Goal: Task Accomplishment & Management: Complete application form

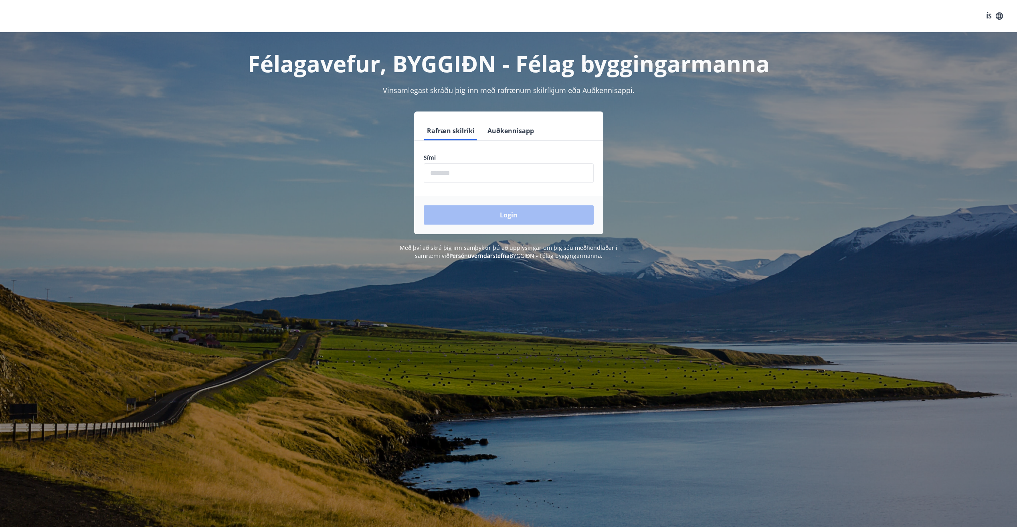
click at [561, 172] on input "phone" at bounding box center [509, 173] width 170 height 20
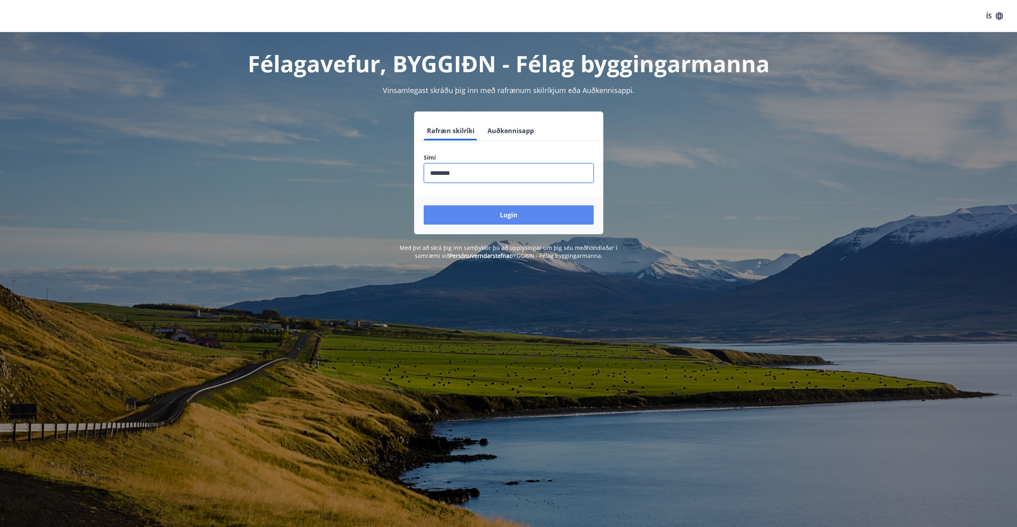
type input "********"
click at [578, 210] on button "Login" at bounding box center [509, 214] width 170 height 19
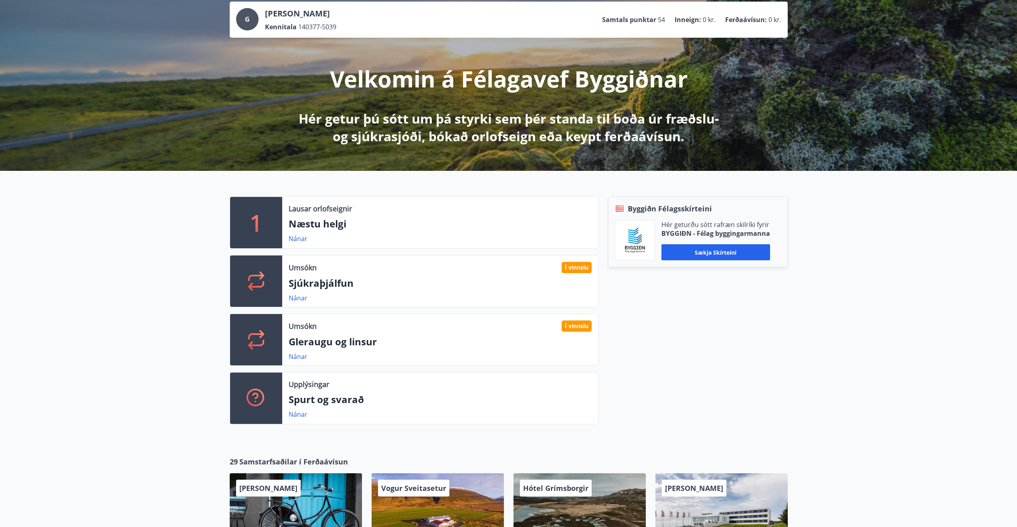
scroll to position [80, 0]
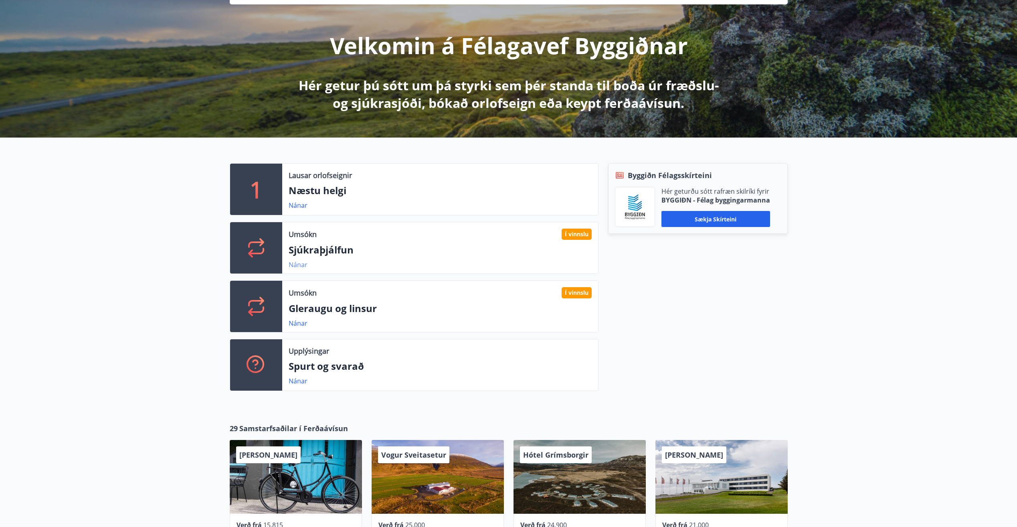
click at [298, 263] on link "Nánar" at bounding box center [298, 264] width 19 height 9
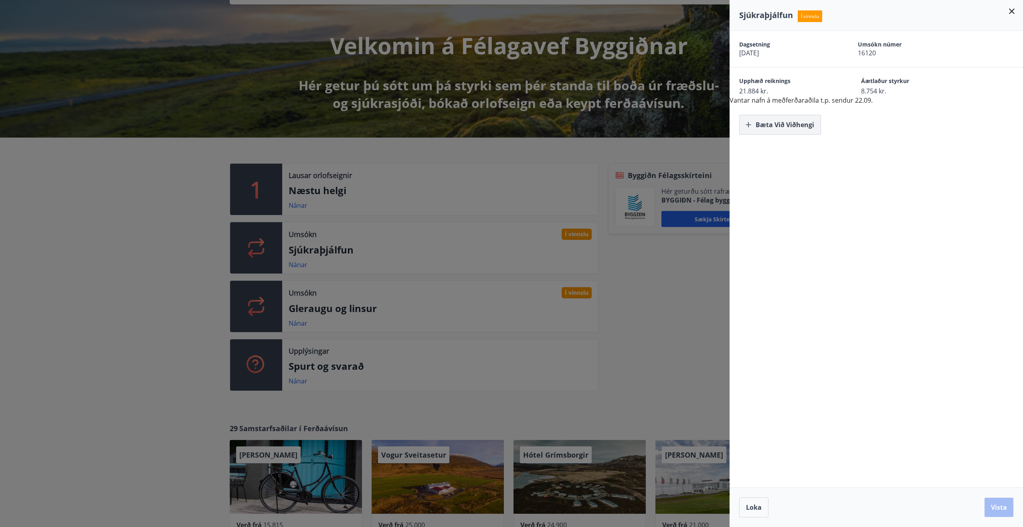
click at [750, 125] on icon "button" at bounding box center [748, 125] width 8 height 8
click at [994, 507] on button "Vista" at bounding box center [998, 506] width 29 height 19
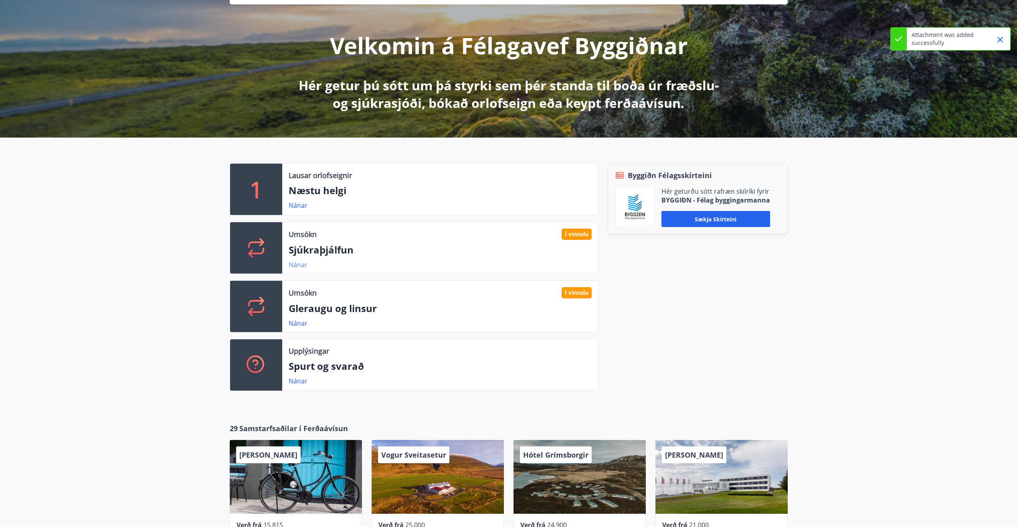
click at [301, 264] on link "Nánar" at bounding box center [298, 264] width 19 height 9
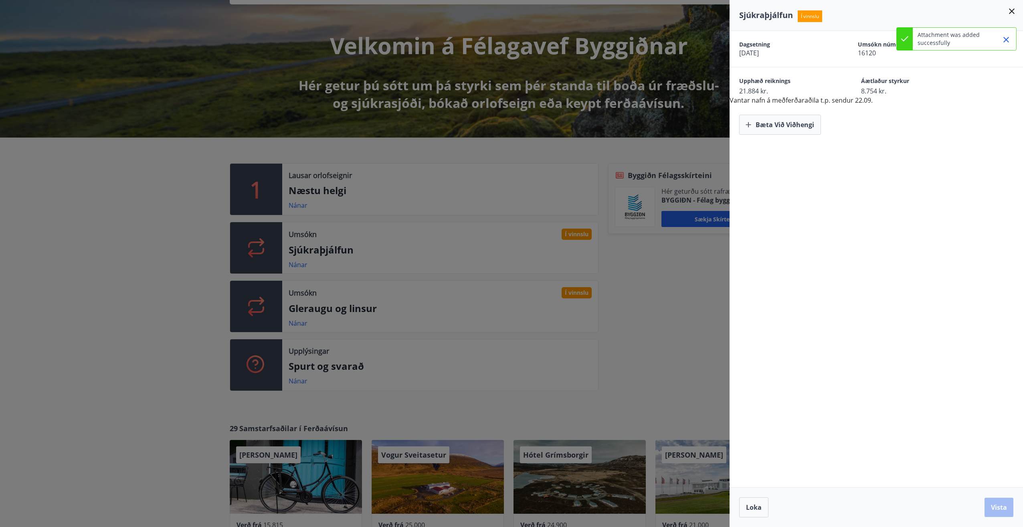
click at [1005, 37] on icon "Close" at bounding box center [1006, 40] width 10 height 10
click at [1010, 12] on icon at bounding box center [1012, 11] width 10 height 10
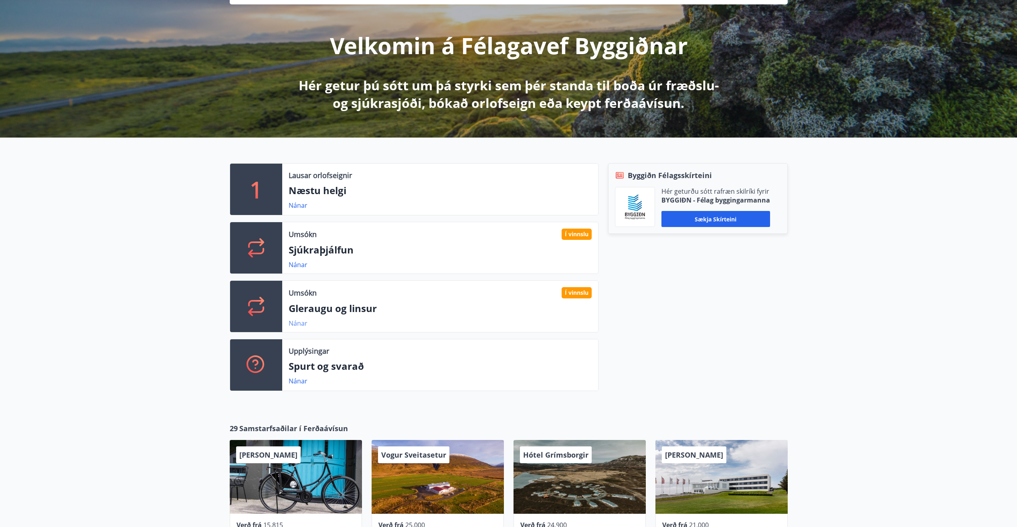
click at [297, 323] on link "Nánar" at bounding box center [298, 323] width 19 height 9
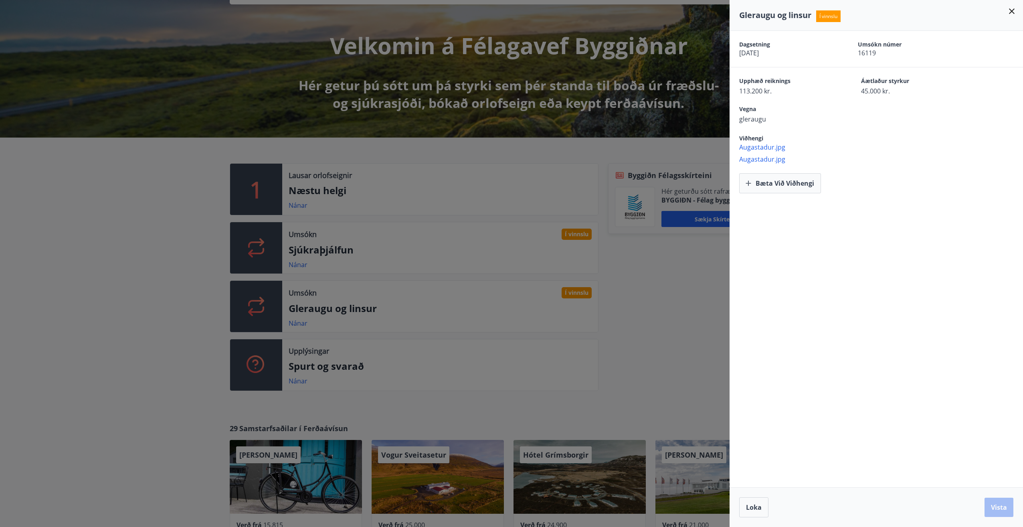
click at [1012, 12] on icon at bounding box center [1012, 11] width 10 height 10
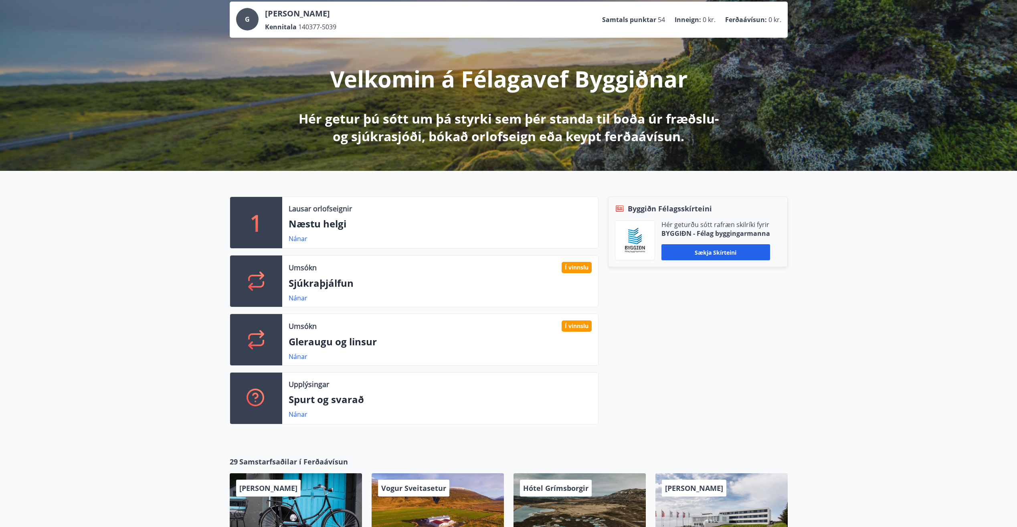
scroll to position [42, 0]
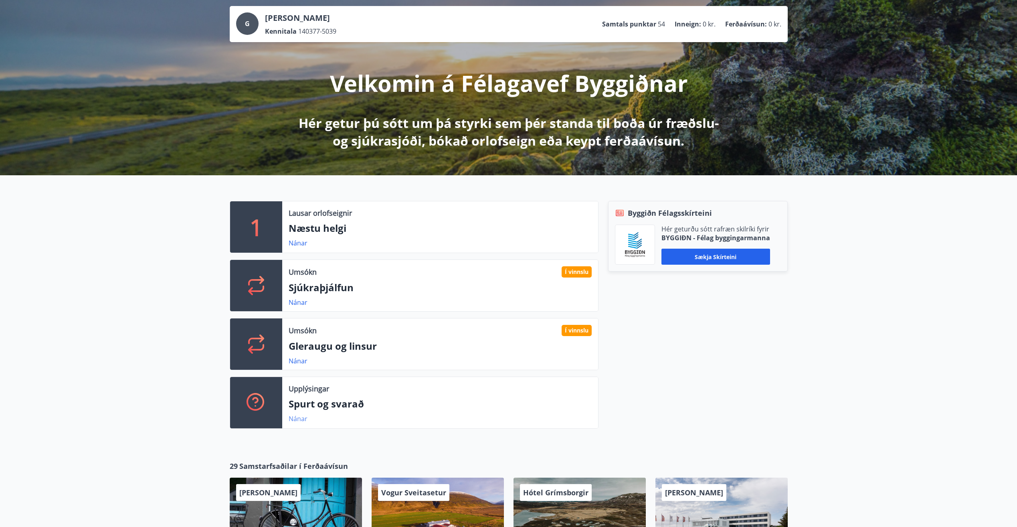
click at [301, 419] on link "Nánar" at bounding box center [298, 418] width 19 height 9
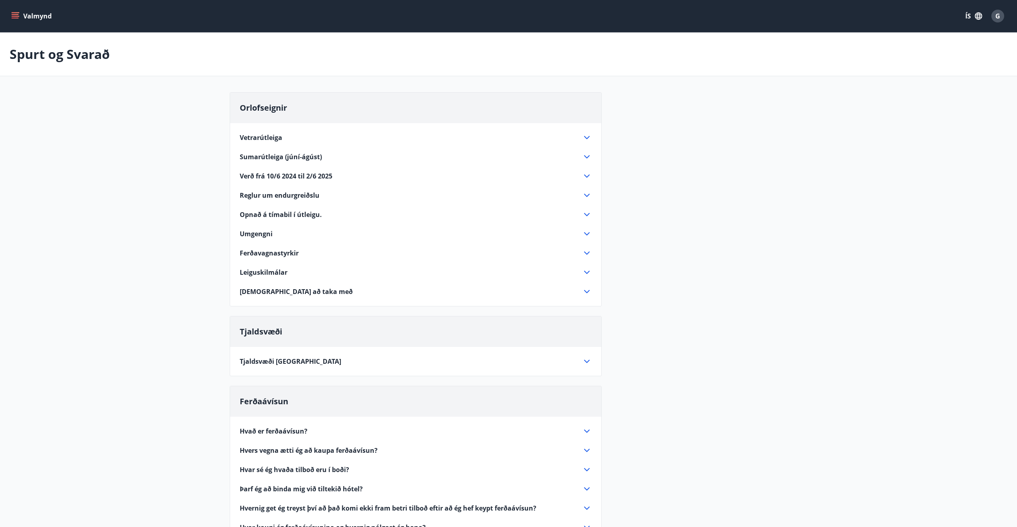
click at [999, 19] on span "G" at bounding box center [997, 16] width 5 height 9
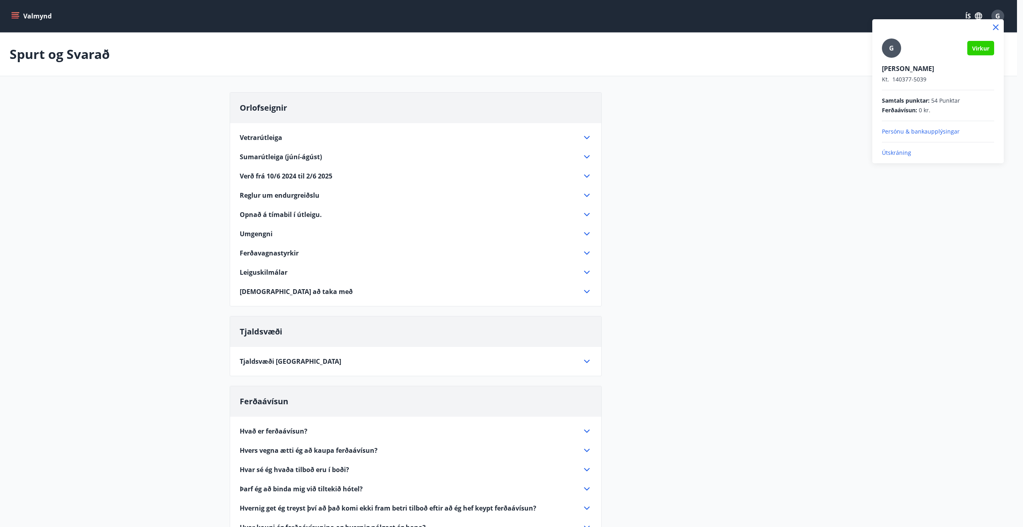
click at [976, 15] on div at bounding box center [511, 263] width 1023 height 527
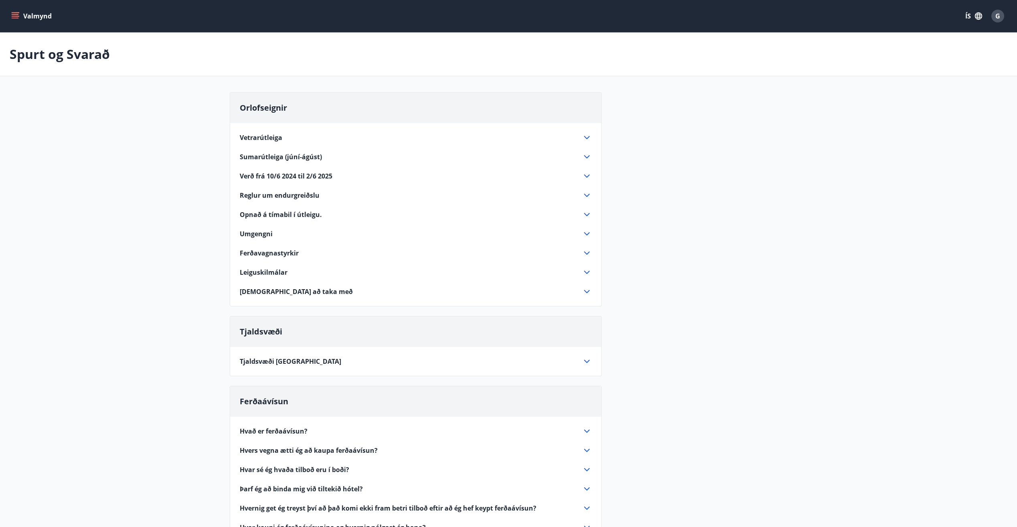
click at [40, 16] on button "Valmynd" at bounding box center [32, 16] width 45 height 14
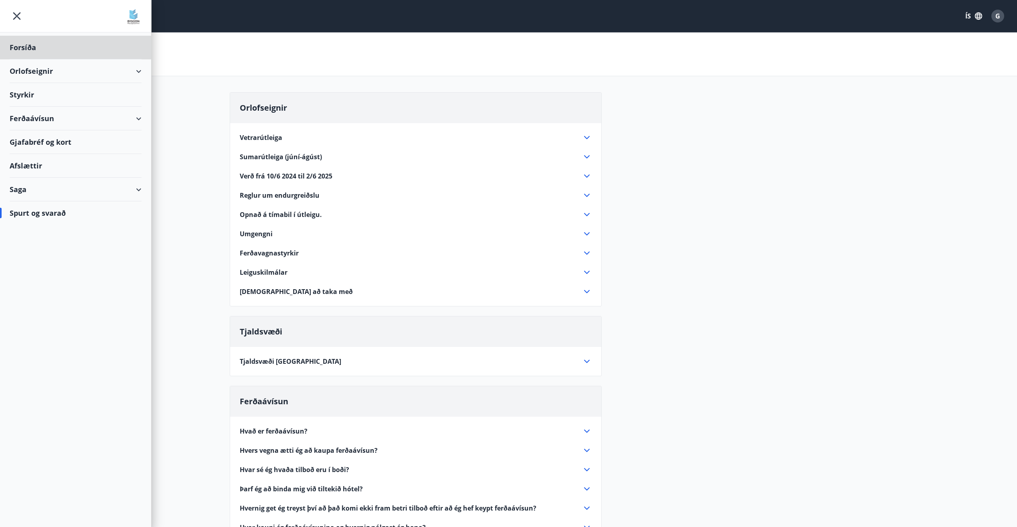
click at [24, 96] on div "Styrkir" at bounding box center [76, 95] width 132 height 24
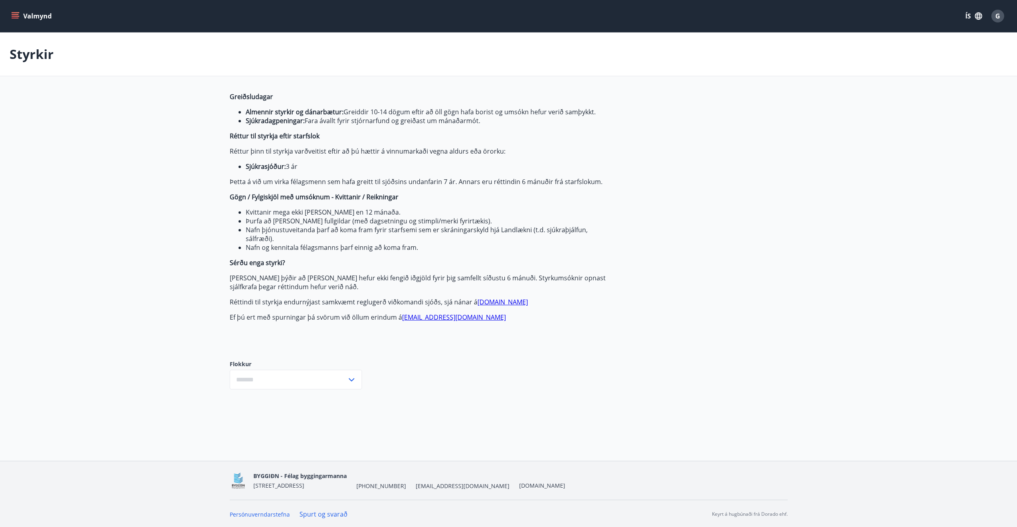
type input "***"
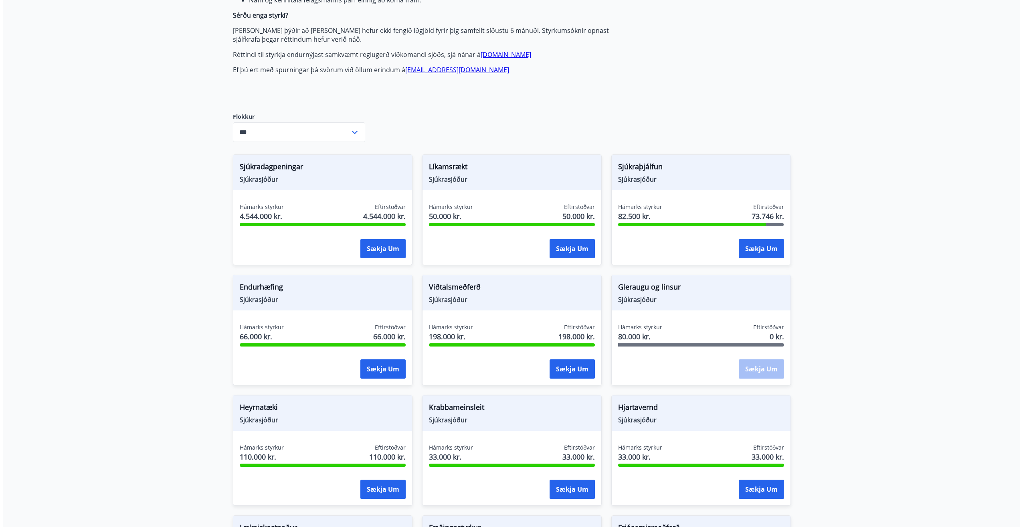
scroll to position [240, 0]
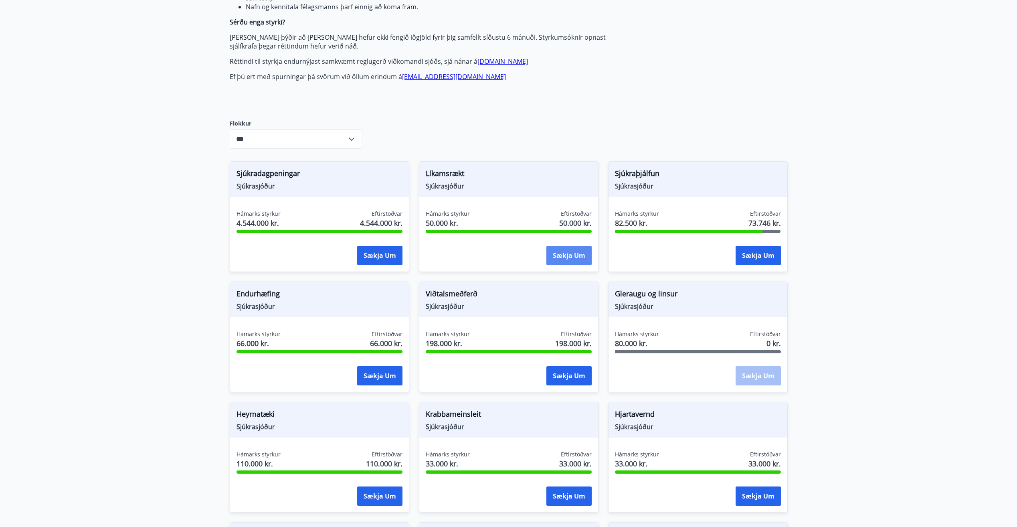
click at [570, 259] on button "Sækja um" at bounding box center [568, 255] width 45 height 19
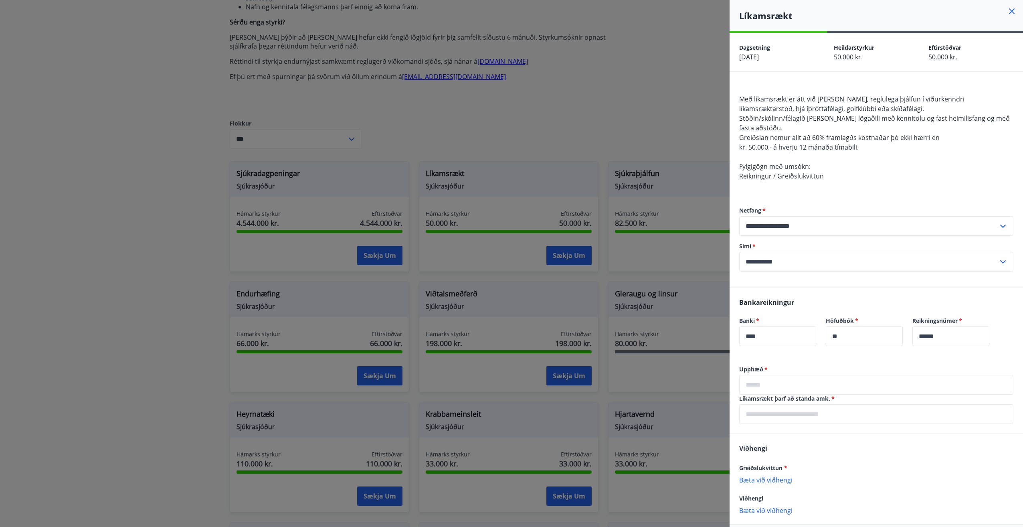
click at [818, 383] on input "text" at bounding box center [876, 385] width 274 height 20
type input "*****"
drag, startPoint x: 829, startPoint y: 414, endPoint x: 842, endPoint y: 412, distance: 12.6
click at [830, 414] on input "text" at bounding box center [876, 414] width 274 height 20
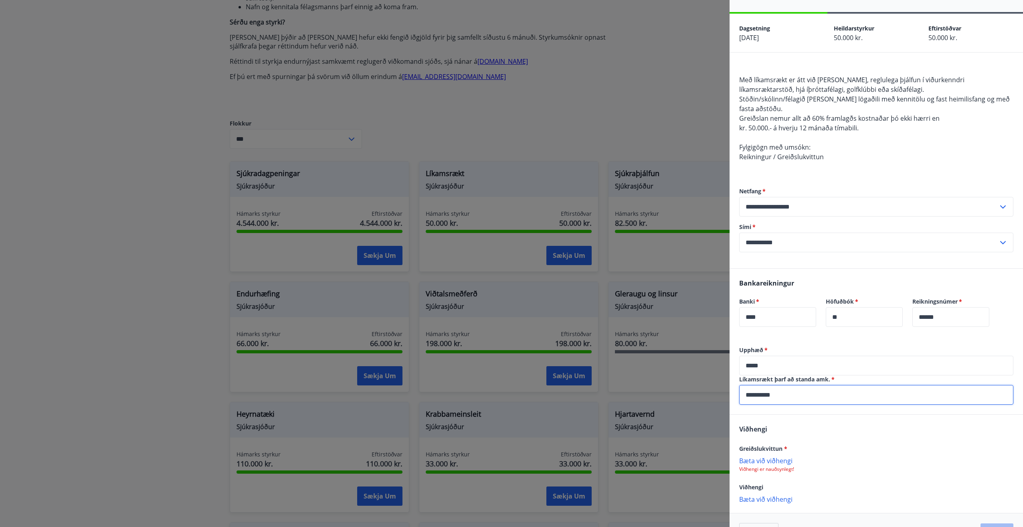
scroll to position [40, 0]
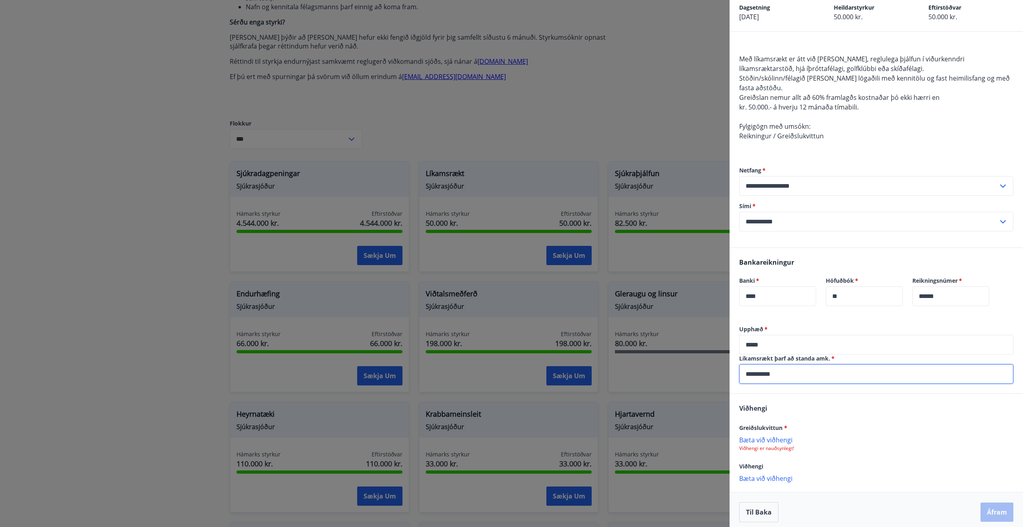
type input "**********"
click at [779, 441] on p "Bæta við viðhengi" at bounding box center [876, 439] width 274 height 8
click at [985, 512] on button "Áfram" at bounding box center [996, 512] width 33 height 19
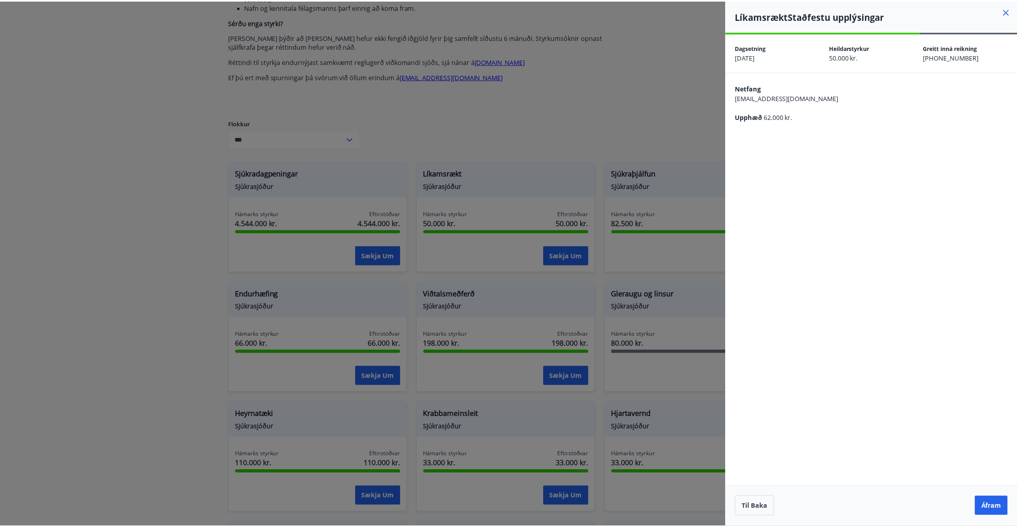
scroll to position [0, 0]
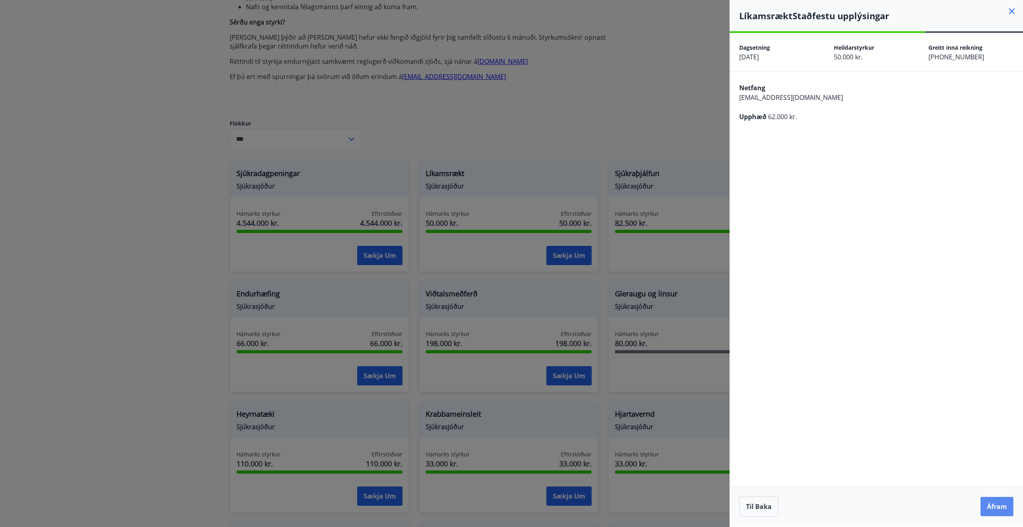
click at [993, 506] on button "Áfram" at bounding box center [996, 506] width 33 height 19
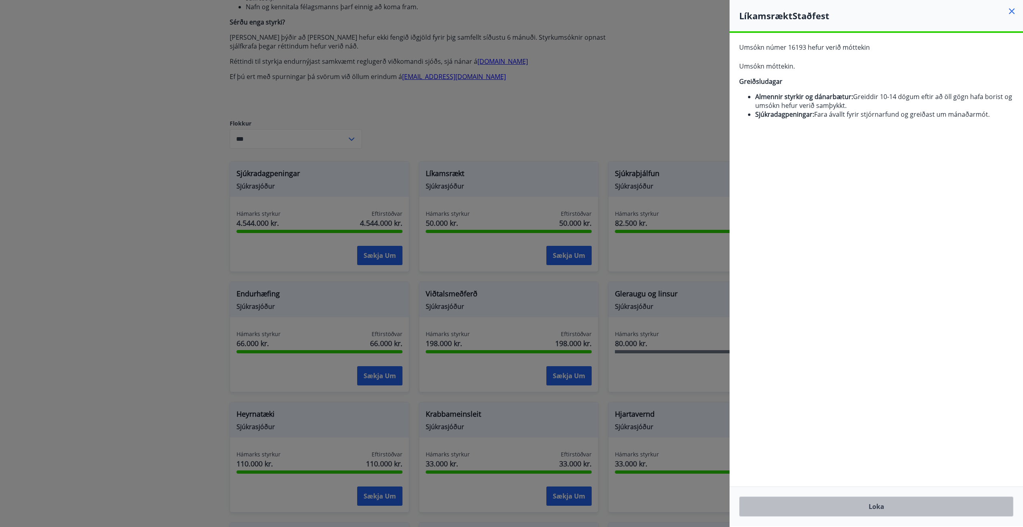
click at [883, 508] on button "Loka" at bounding box center [876, 506] width 274 height 20
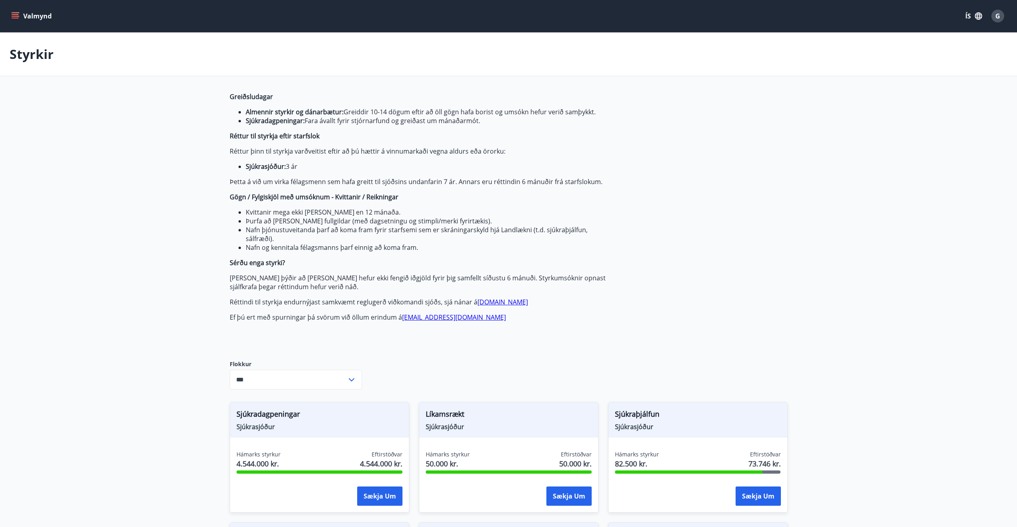
click at [14, 17] on icon "menu" at bounding box center [15, 16] width 8 height 8
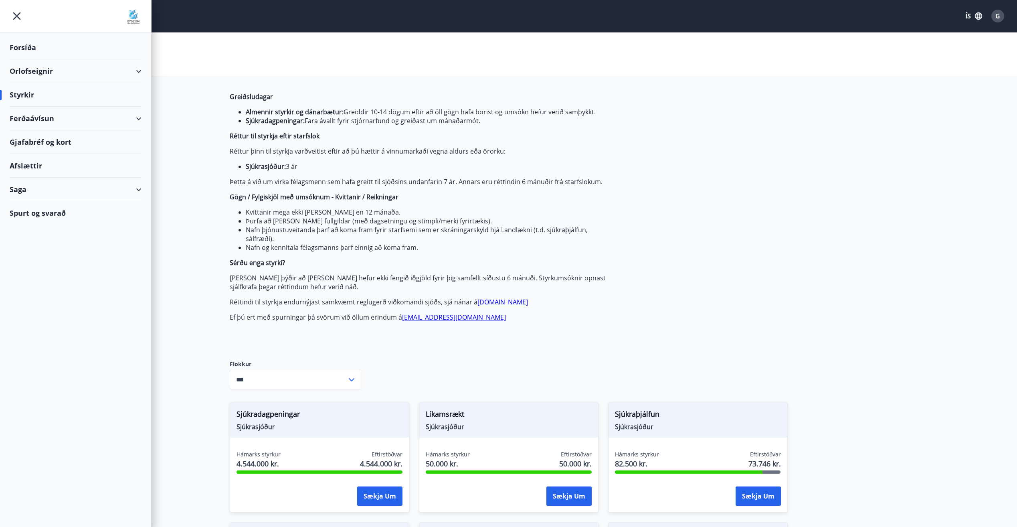
click at [22, 44] on div "Forsíða" at bounding box center [76, 48] width 132 height 24
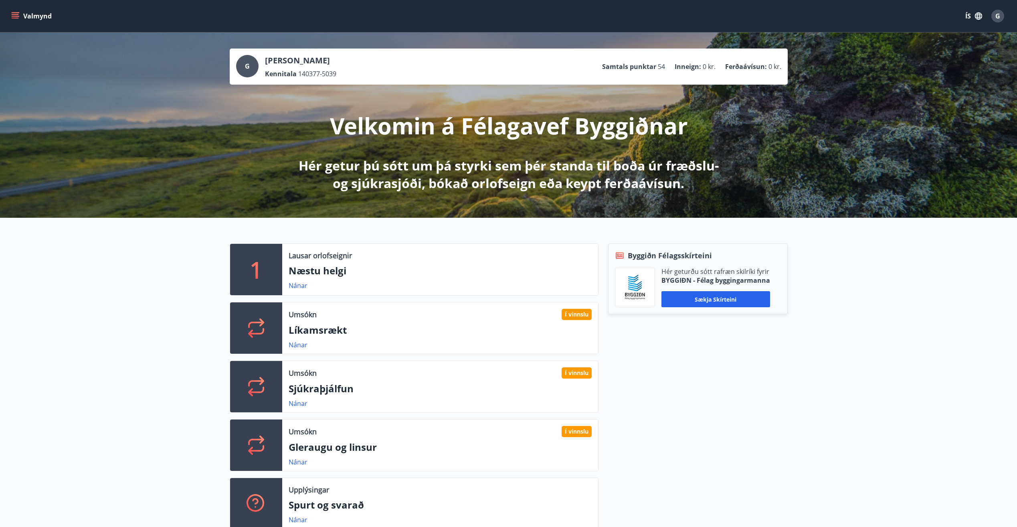
click at [996, 16] on span "G" at bounding box center [997, 16] width 5 height 9
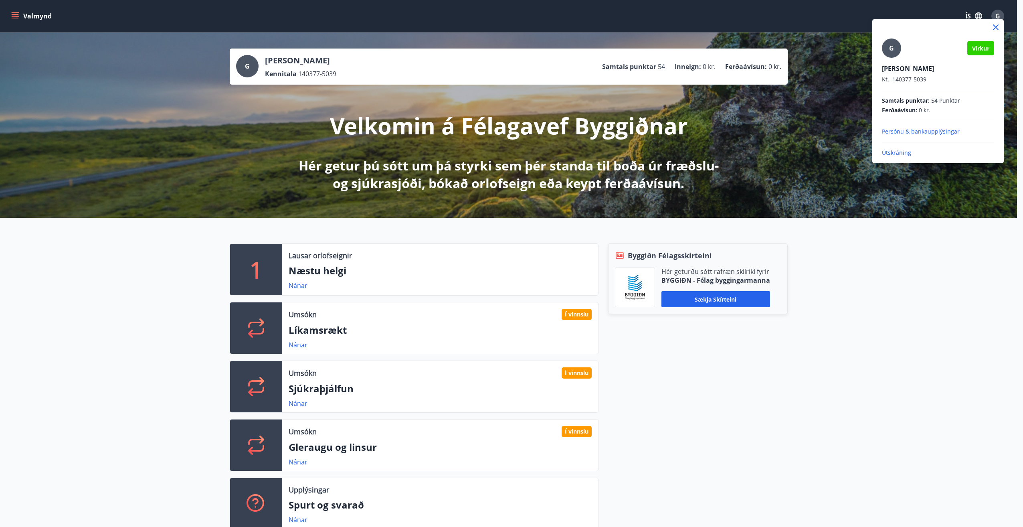
click at [899, 152] on p "Útskráning" at bounding box center [938, 153] width 112 height 8
